Goal: Transaction & Acquisition: Obtain resource

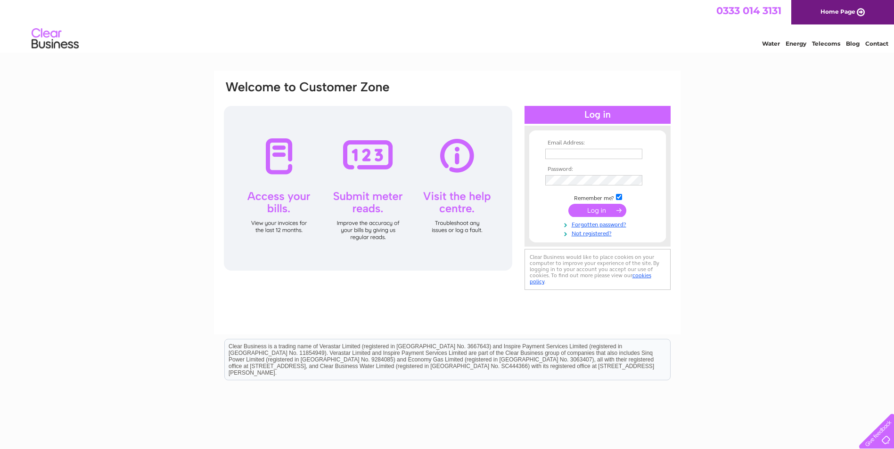
type input "leah@egnservices.com"
click at [591, 212] on input "submit" at bounding box center [597, 210] width 58 height 13
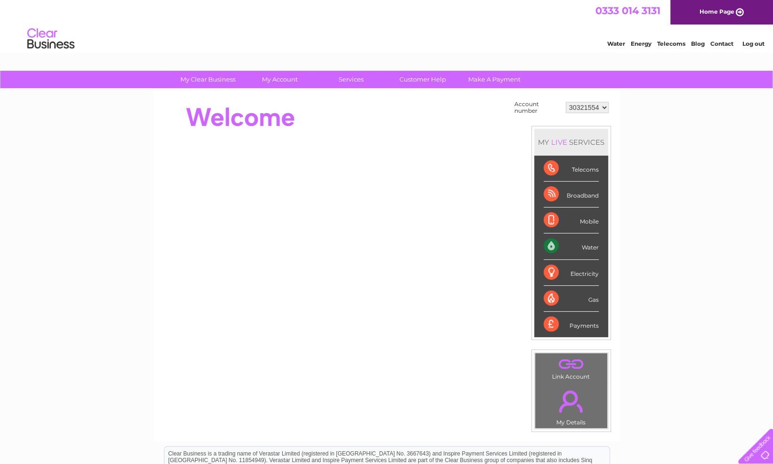
click at [440, 278] on div "Payments" at bounding box center [571, 323] width 55 height 25
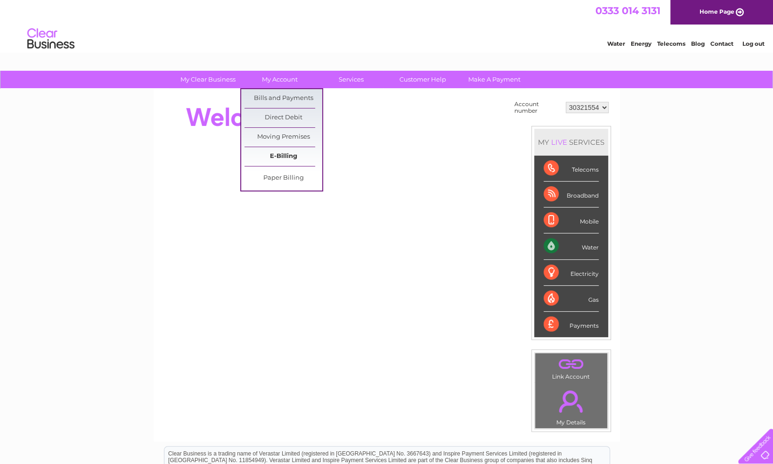
click at [285, 157] on link "E-Billing" at bounding box center [284, 156] width 78 height 19
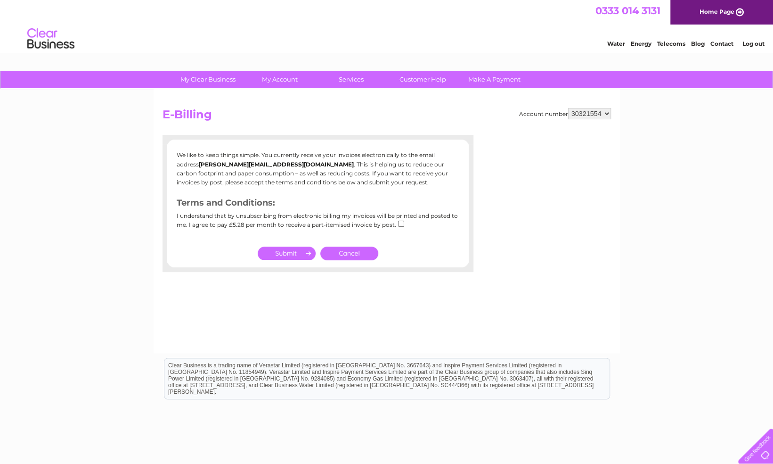
click at [284, 253] on input "submit" at bounding box center [287, 252] width 58 height 13
click at [307, 253] on input "submit" at bounding box center [287, 252] width 58 height 13
click at [358, 253] on link "Cancel" at bounding box center [349, 253] width 58 height 14
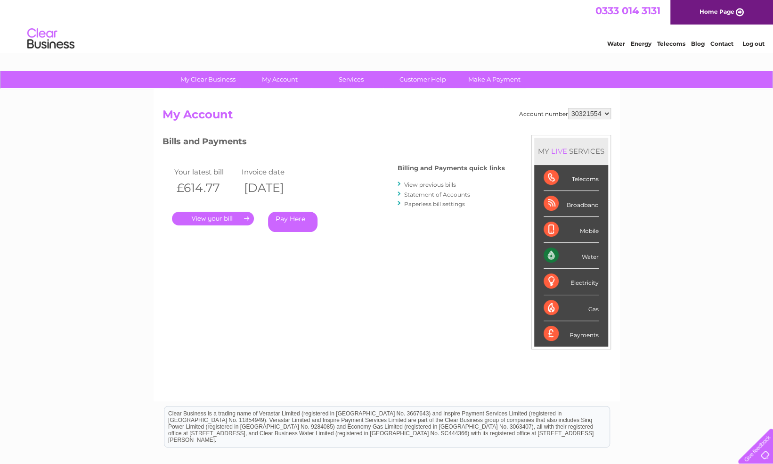
click at [222, 216] on link "." at bounding box center [213, 219] width 82 height 14
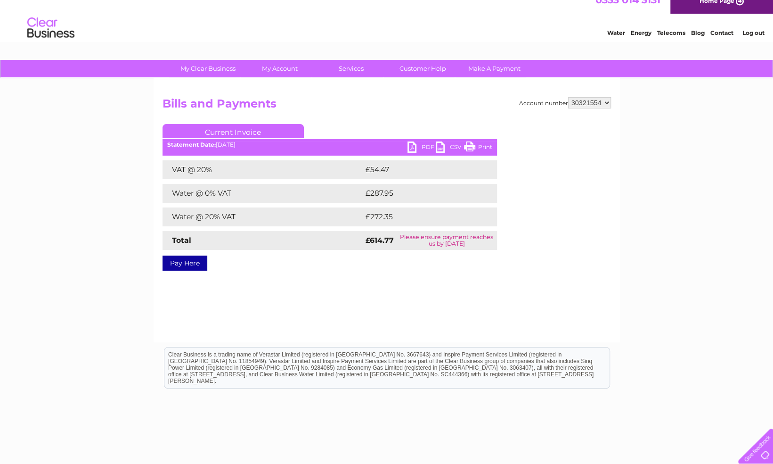
scroll to position [10, 0]
click at [424, 148] on link "PDF" at bounding box center [422, 149] width 28 height 14
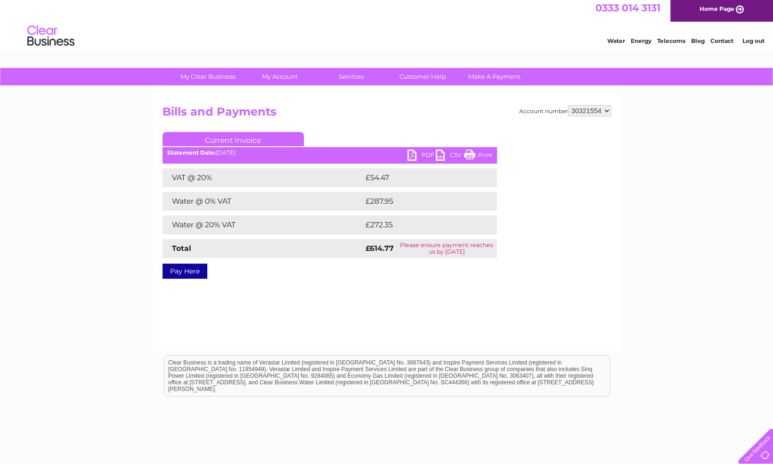
scroll to position [0, 0]
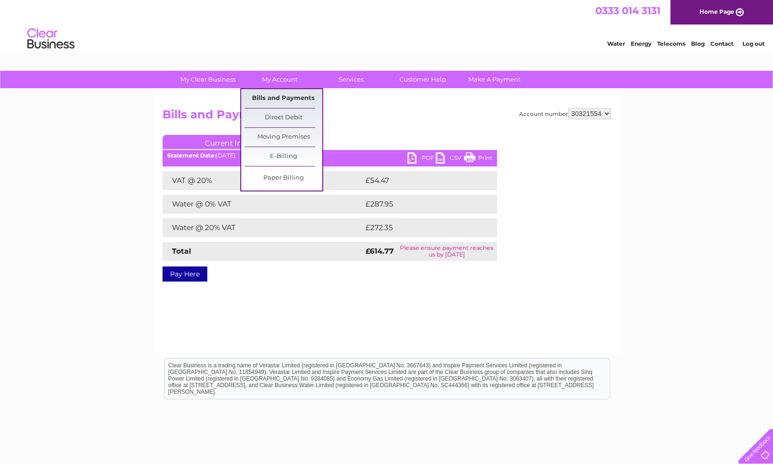
click at [280, 97] on link "Bills and Payments" at bounding box center [284, 98] width 78 height 19
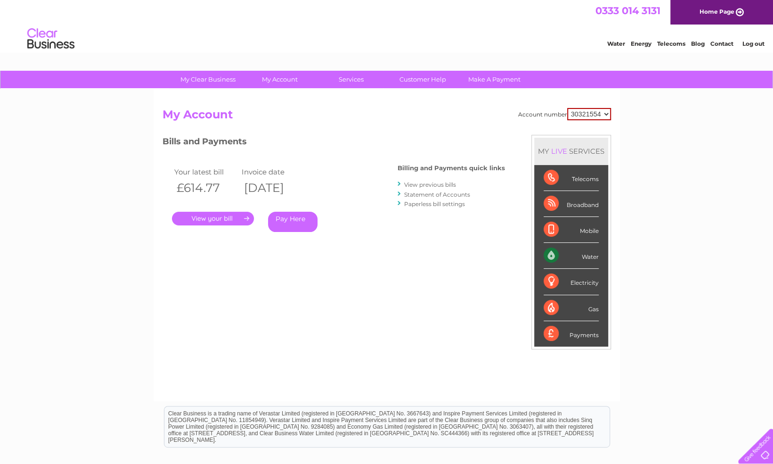
click at [441, 187] on link "View previous bills" at bounding box center [430, 184] width 52 height 7
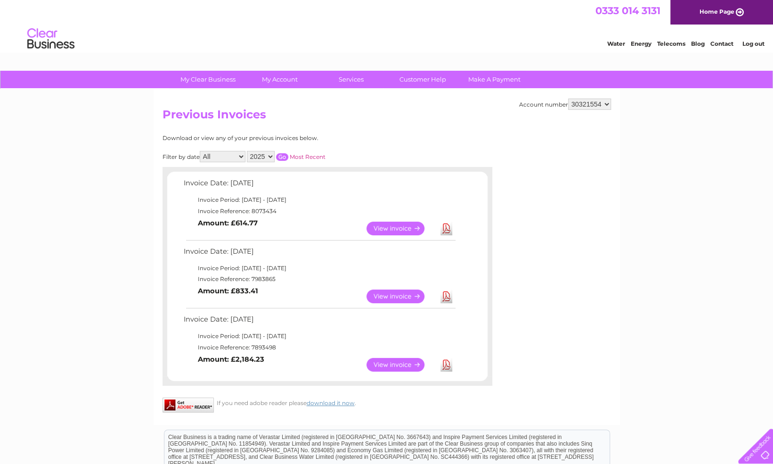
click at [400, 297] on link "View" at bounding box center [401, 296] width 69 height 14
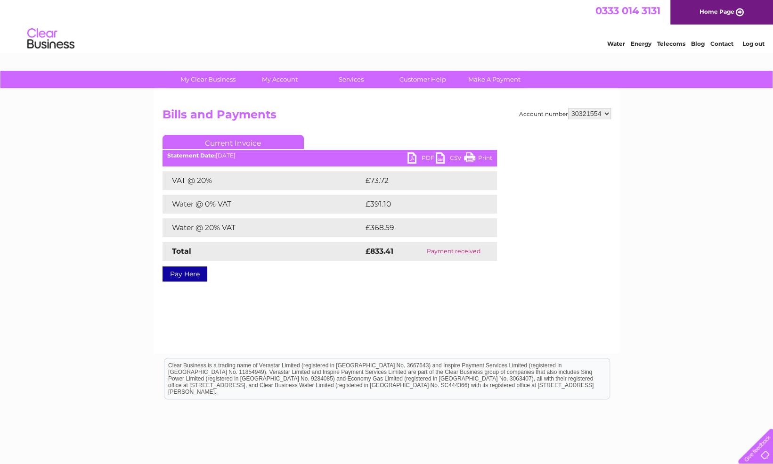
click at [419, 153] on link "PDF" at bounding box center [422, 159] width 28 height 14
